Goal: Check status: Check status

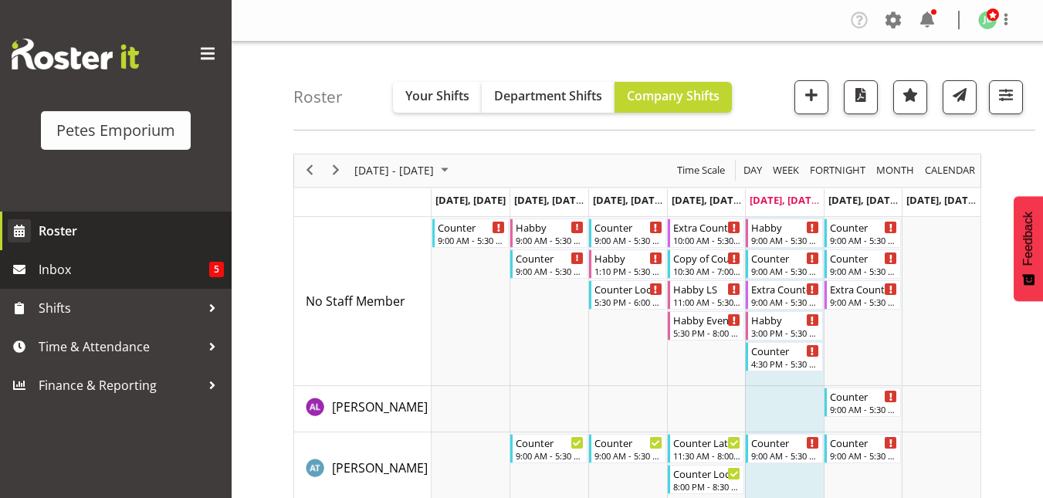
scroll to position [17, 0]
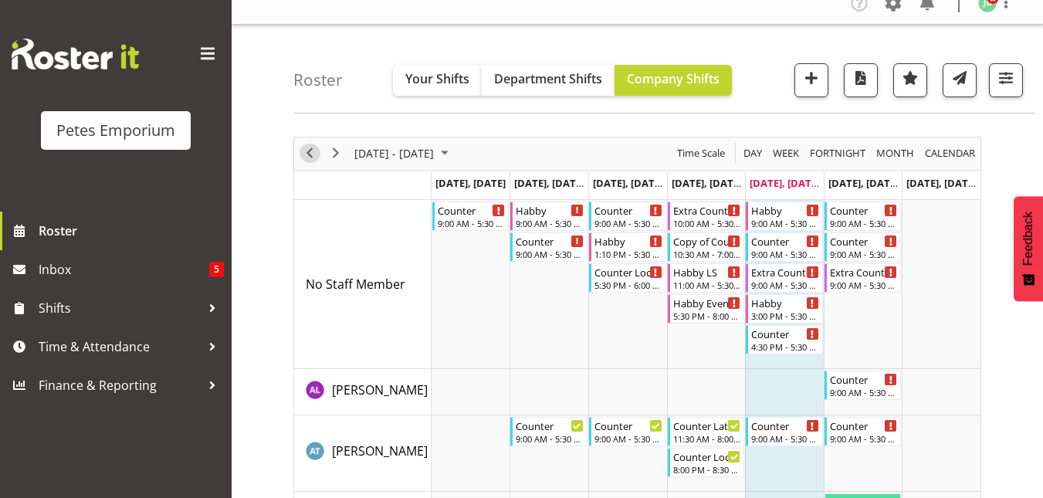
click at [303, 151] on span "Previous" at bounding box center [309, 153] width 19 height 19
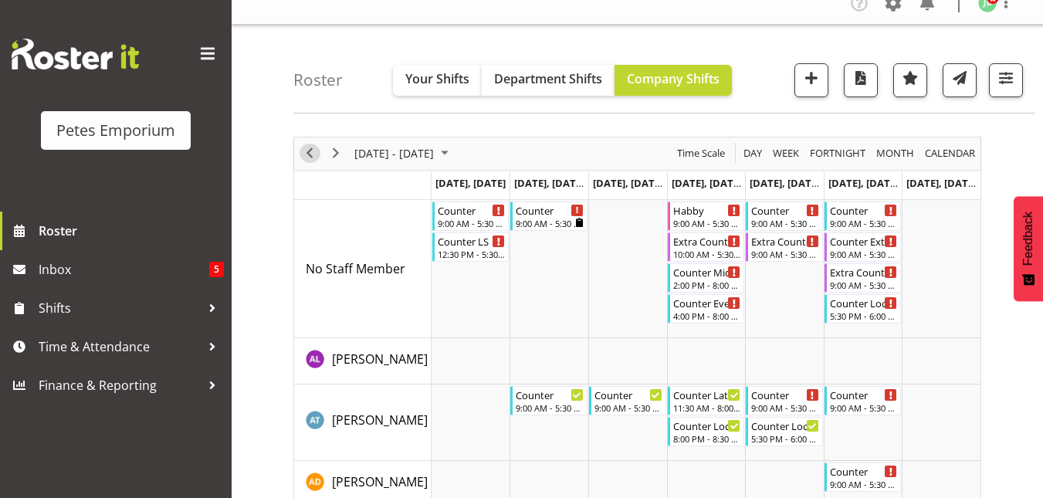
click at [314, 154] on span "Previous" at bounding box center [309, 153] width 19 height 19
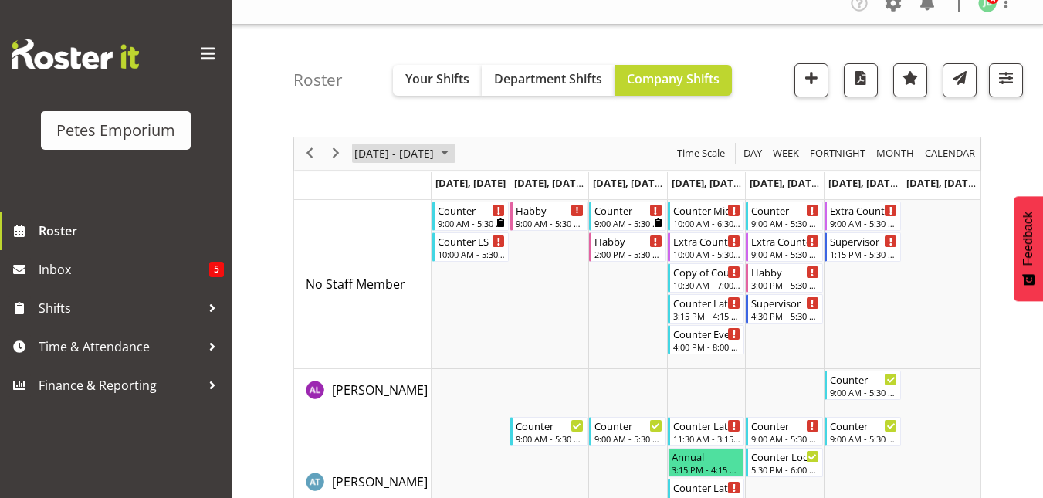
click at [435, 149] on span "[DATE] - [DATE]" at bounding box center [394, 153] width 83 height 19
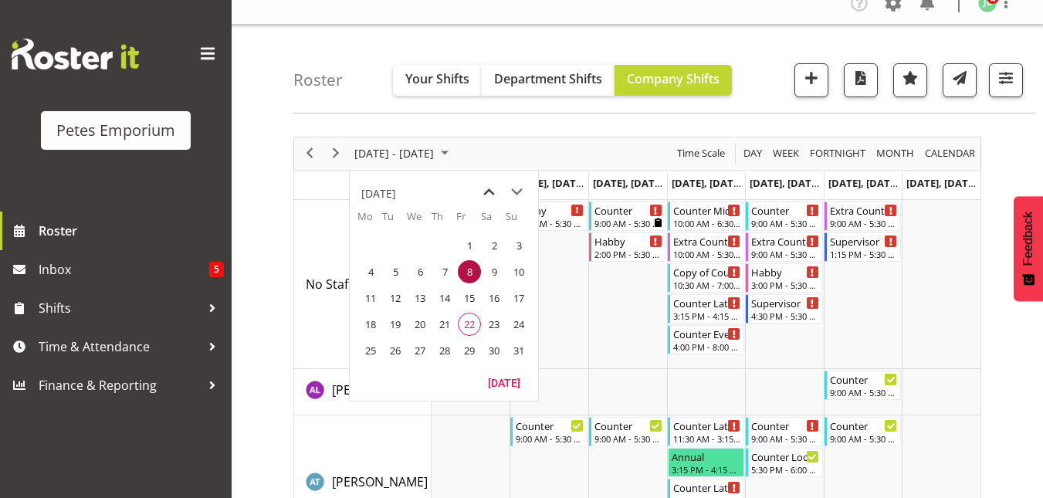
click at [485, 192] on span "previous month" at bounding box center [488, 192] width 27 height 28
click at [398, 245] on span "1" at bounding box center [395, 245] width 23 height 23
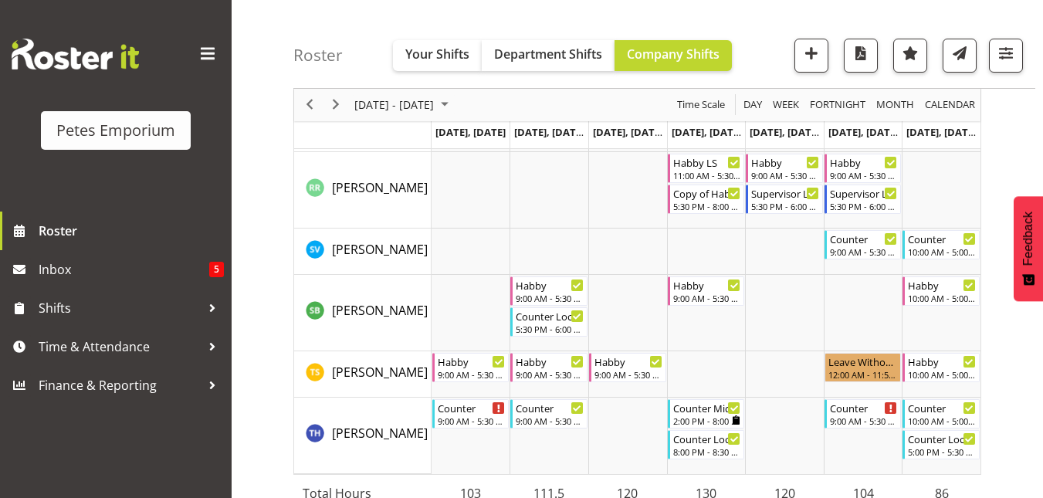
scroll to position [1906, 0]
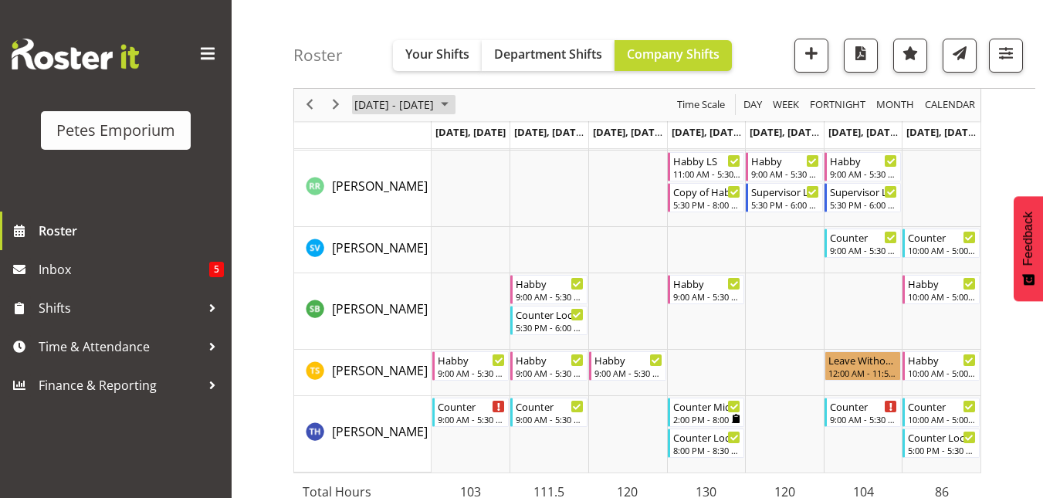
click at [435, 109] on span "[DATE] - [DATE]" at bounding box center [394, 105] width 83 height 19
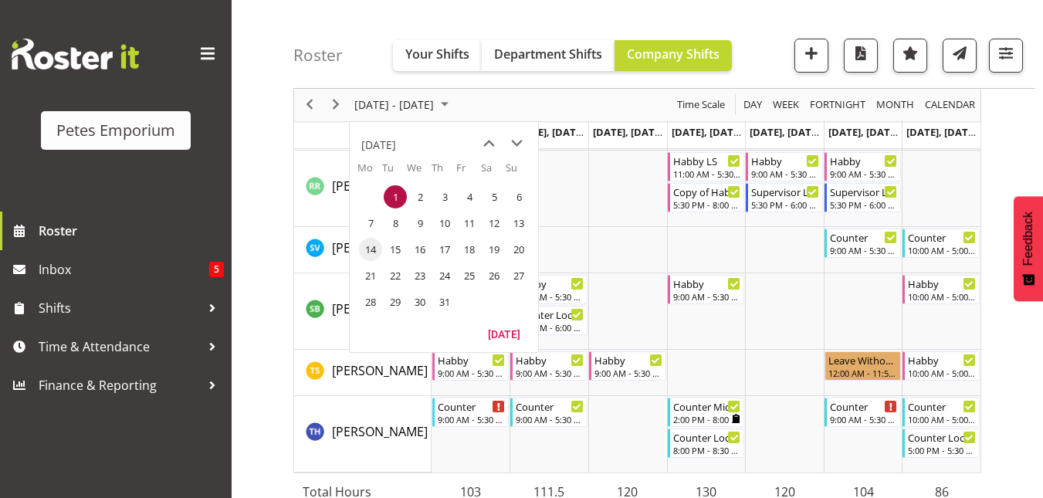
click at [377, 249] on span "14" at bounding box center [370, 249] width 23 height 23
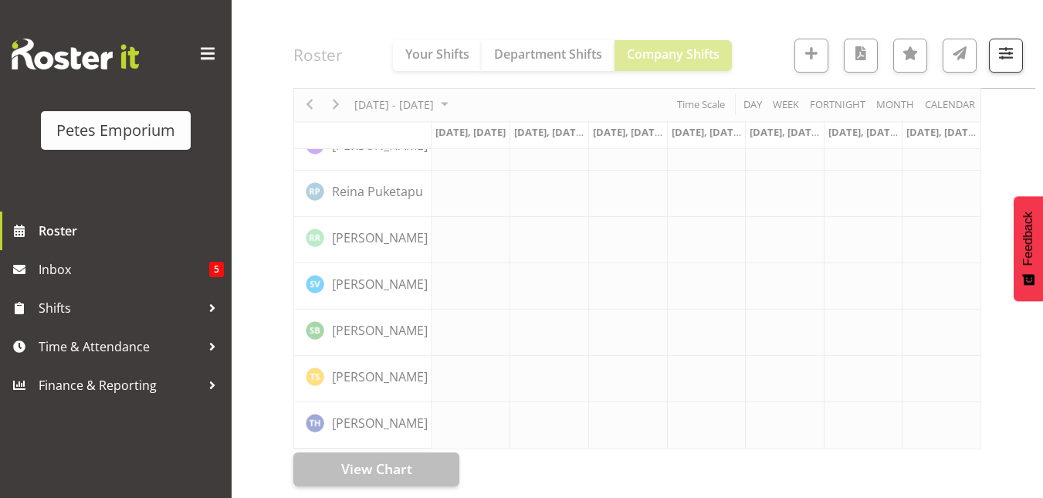
scroll to position [1297, 0]
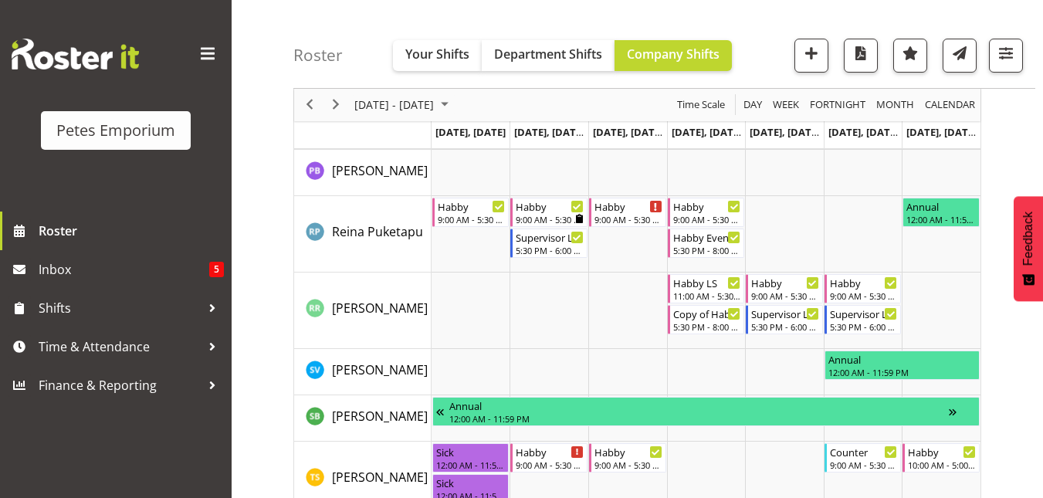
scroll to position [1731, 0]
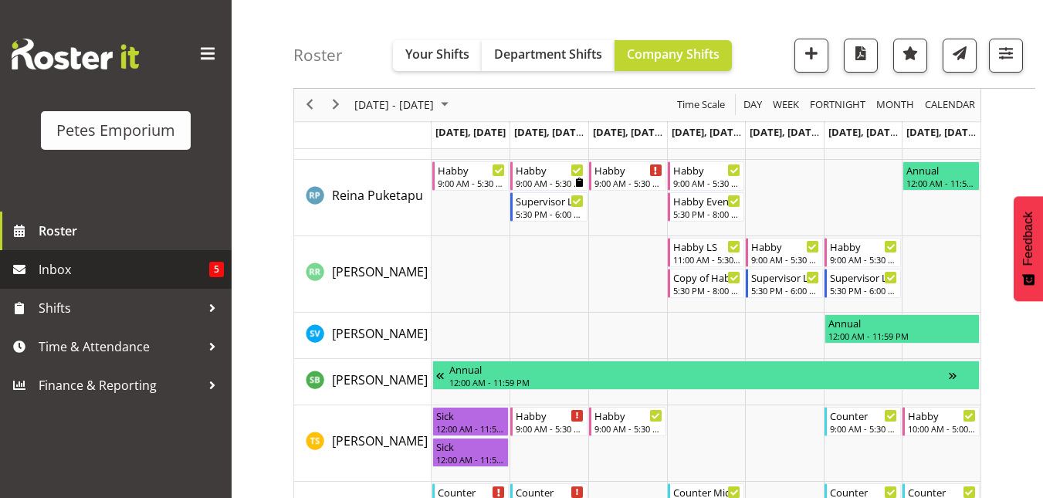
click at [52, 273] on span "Inbox" at bounding box center [124, 269] width 171 height 23
